Goal: Transaction & Acquisition: Purchase product/service

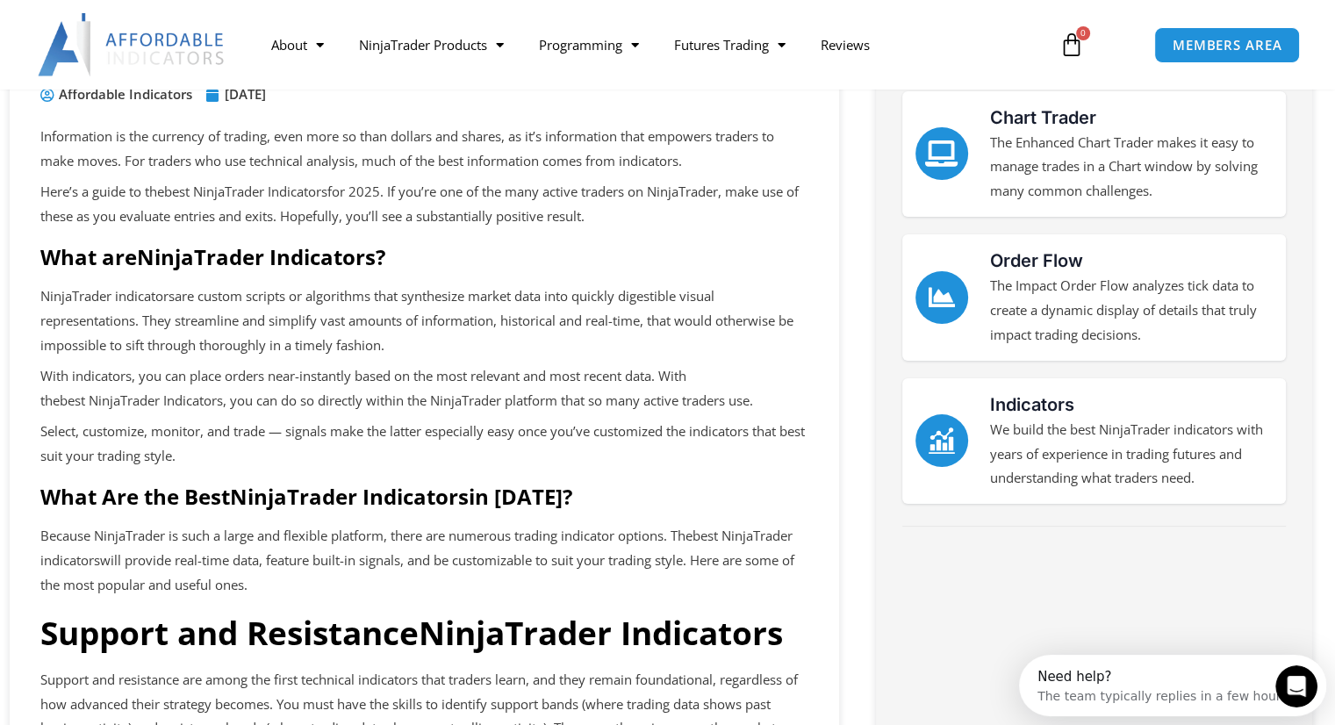
scroll to position [234, 0]
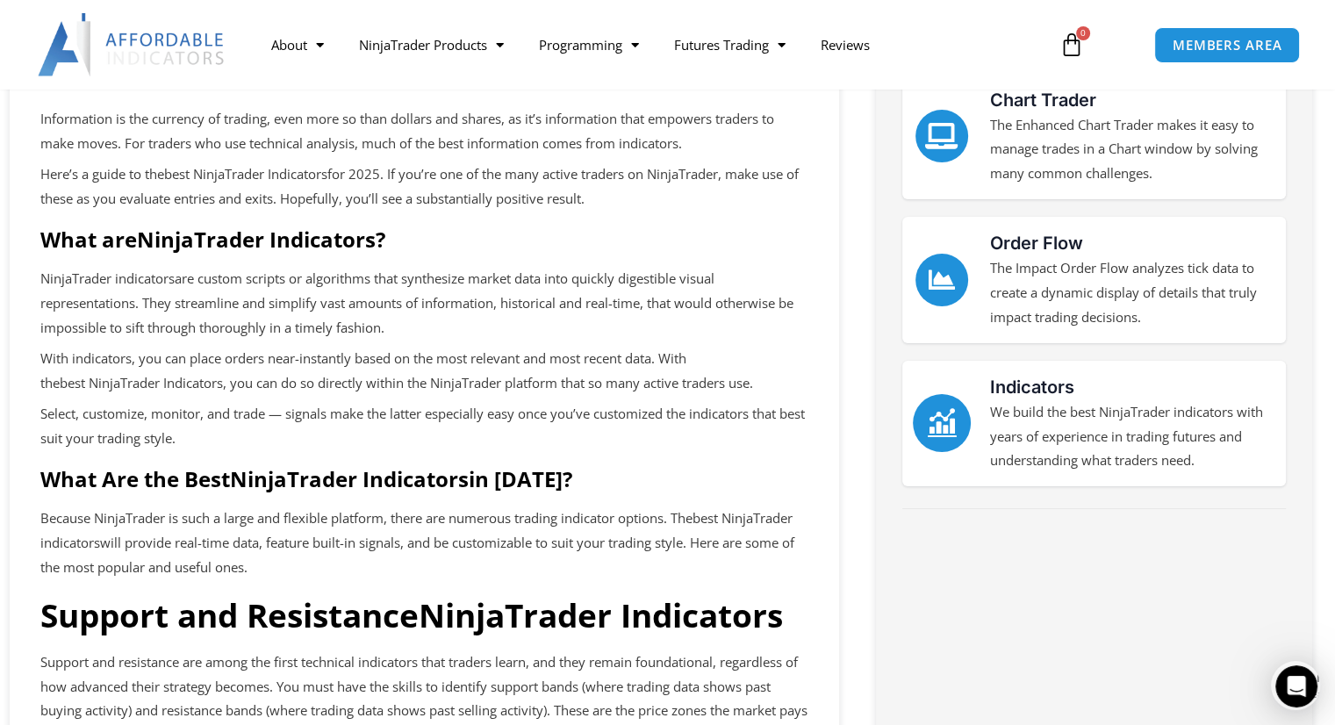
click at [955, 421] on icon "Indicators" at bounding box center [941, 423] width 29 height 29
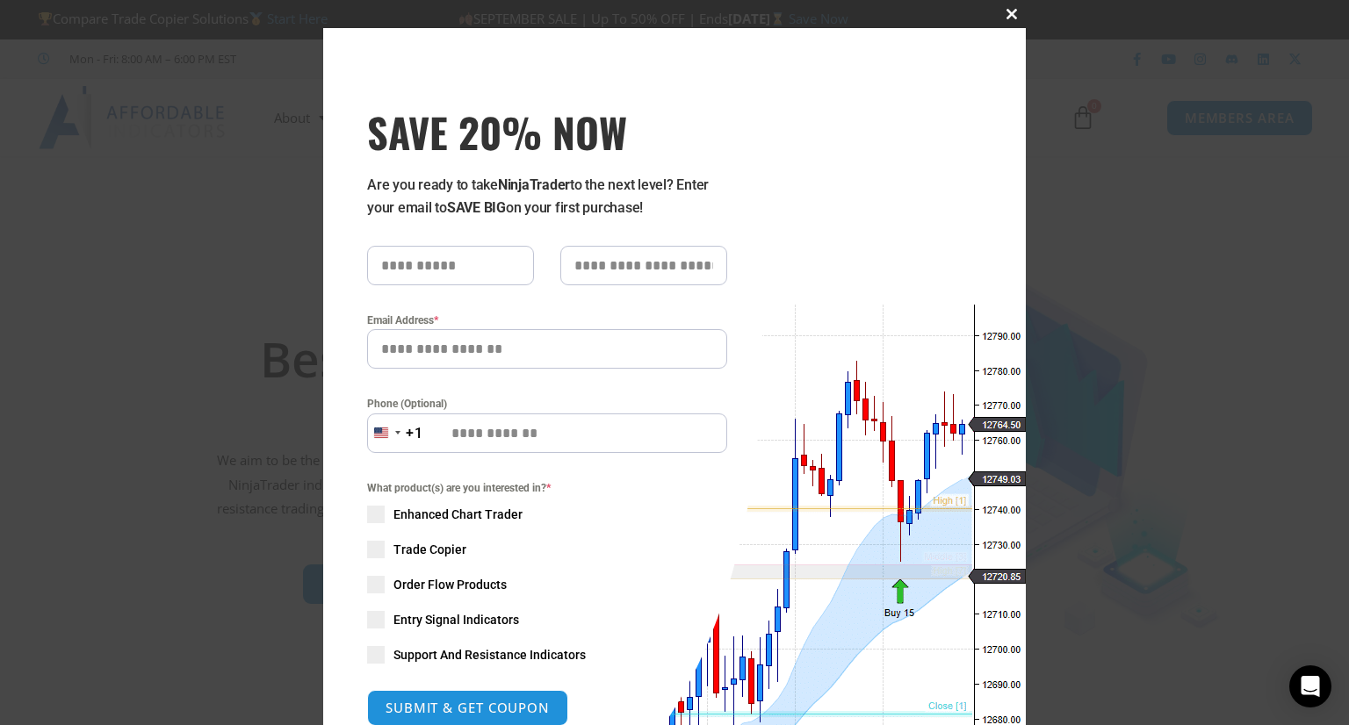
click at [1005, 15] on span "SAVE 20% NOW popup" at bounding box center [1011, 14] width 28 height 11
